Goal: Find specific page/section: Find specific page/section

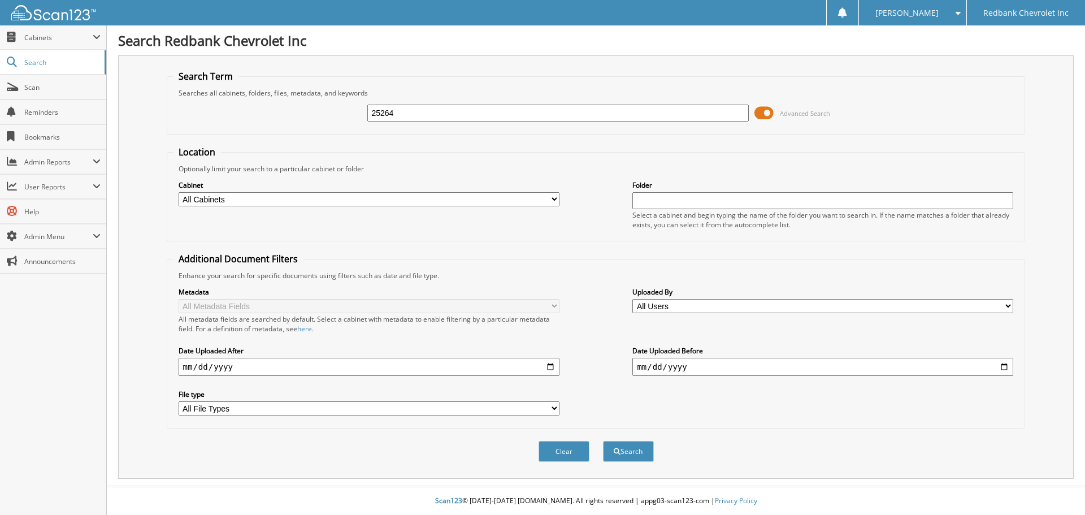
type input "25264"
click at [603, 441] on button "Search" at bounding box center [628, 451] width 51 height 21
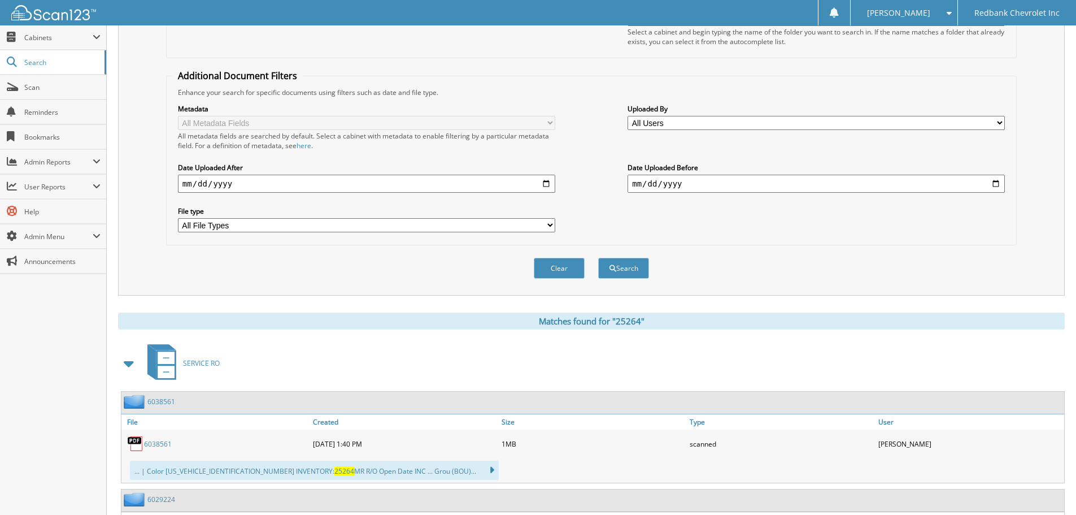
scroll to position [169, 0]
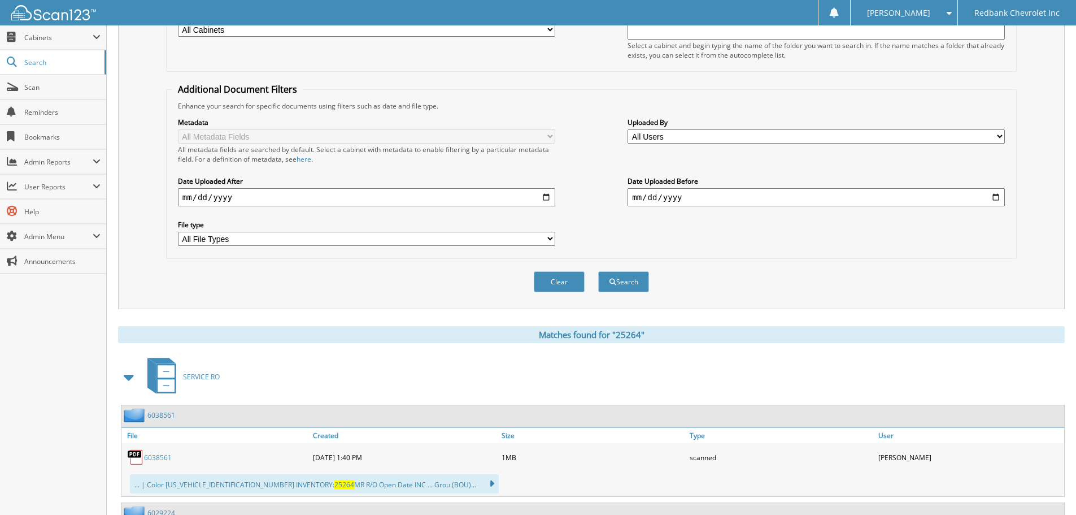
click at [251, 238] on select "All File Types PDF" at bounding box center [366, 239] width 377 height 14
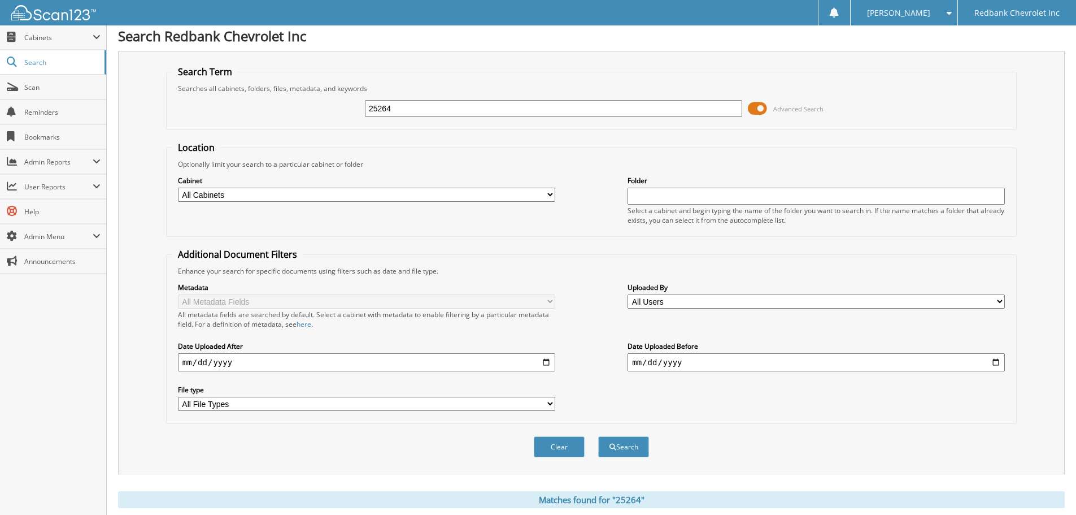
scroll to position [0, 0]
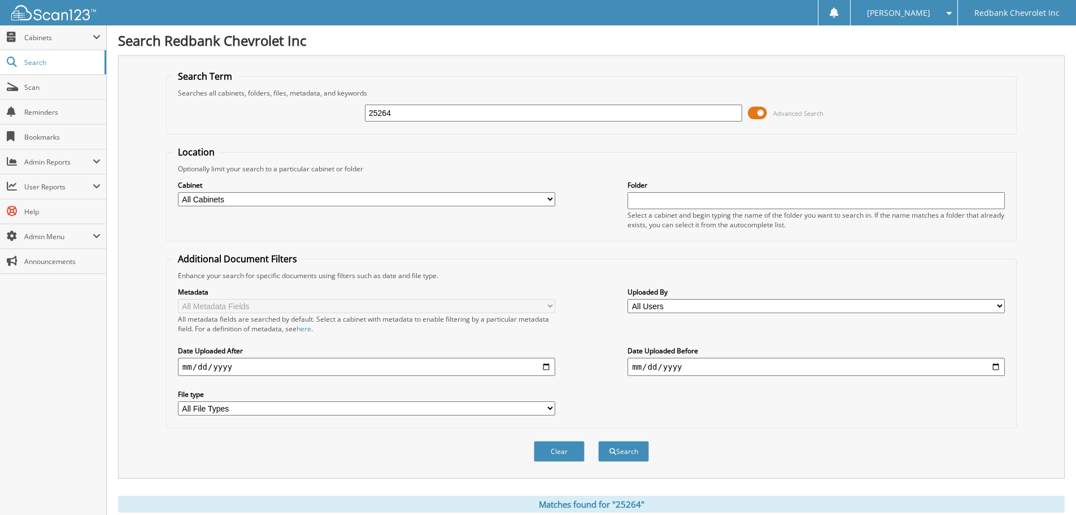
click at [272, 190] on div "Cabinet All Cabinets ACCOUNTS PAYABLE ACCOUNTS RECEIVABLE CAR DEALS HR PARTS SE…" at bounding box center [366, 193] width 377 height 28
click at [272, 199] on select "All Cabinets ACCOUNTS PAYABLE ACCOUNTS RECEIVABLE CAR DEALS HR PARTS SERVICE RO" at bounding box center [366, 199] width 377 height 14
select select "40717"
click at [178, 192] on select "All Cabinets ACCOUNTS PAYABLE ACCOUNTS RECEIVABLE CAR DEALS HR PARTS SERVICE RO" at bounding box center [366, 199] width 377 height 14
click at [625, 445] on button "Search" at bounding box center [623, 451] width 51 height 21
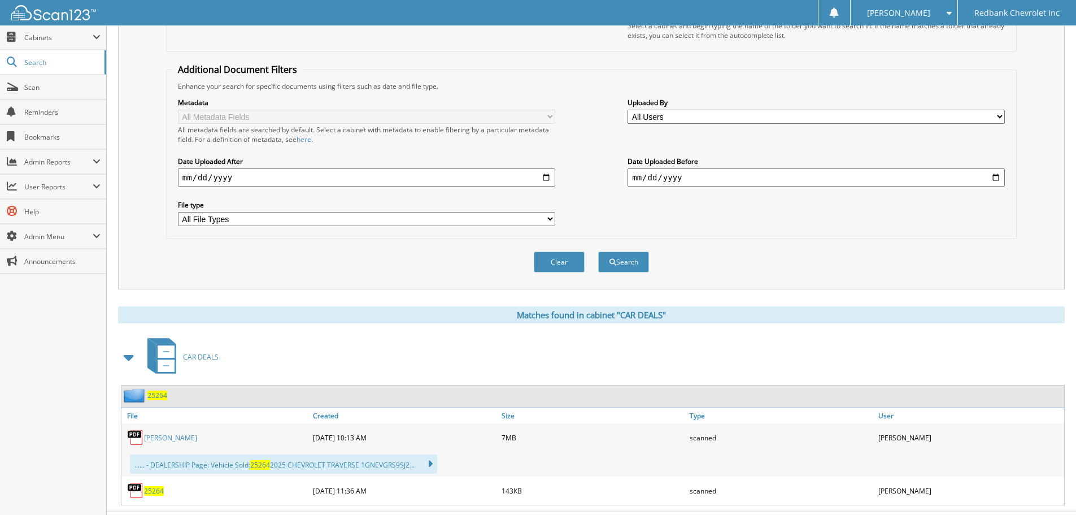
scroll to position [214, 0]
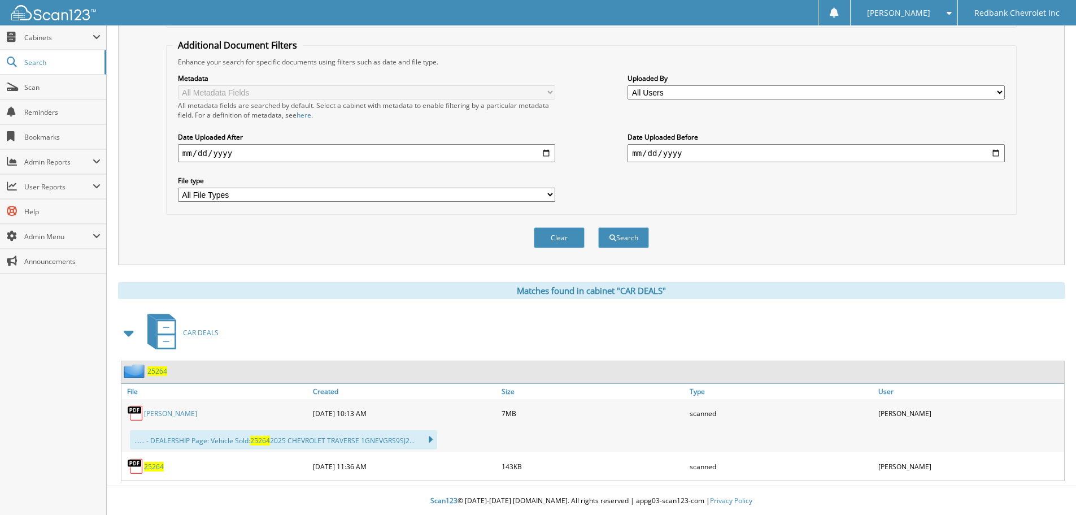
click at [197, 412] on link "[PERSON_NAME]" at bounding box center [170, 413] width 53 height 10
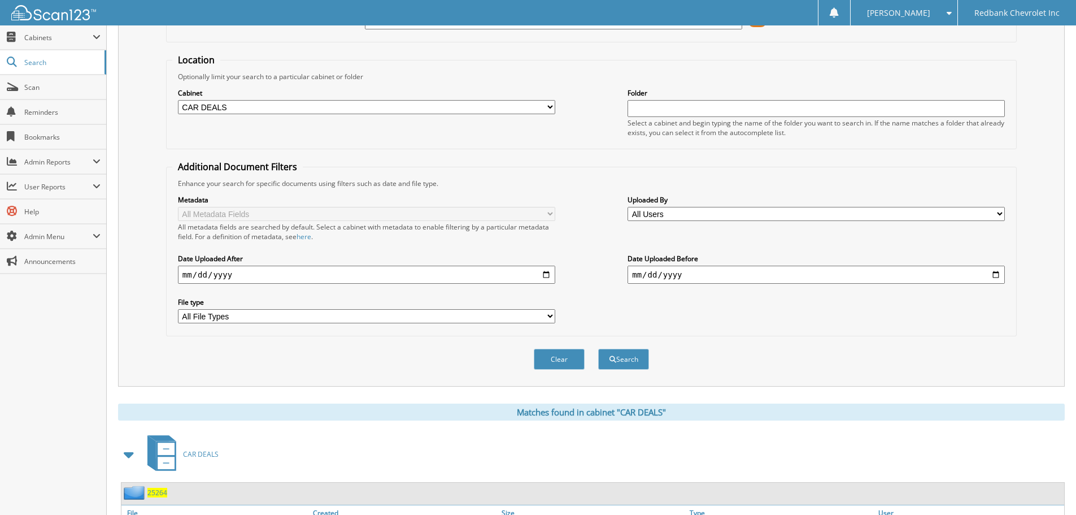
scroll to position [0, 0]
